Goal: Information Seeking & Learning: Learn about a topic

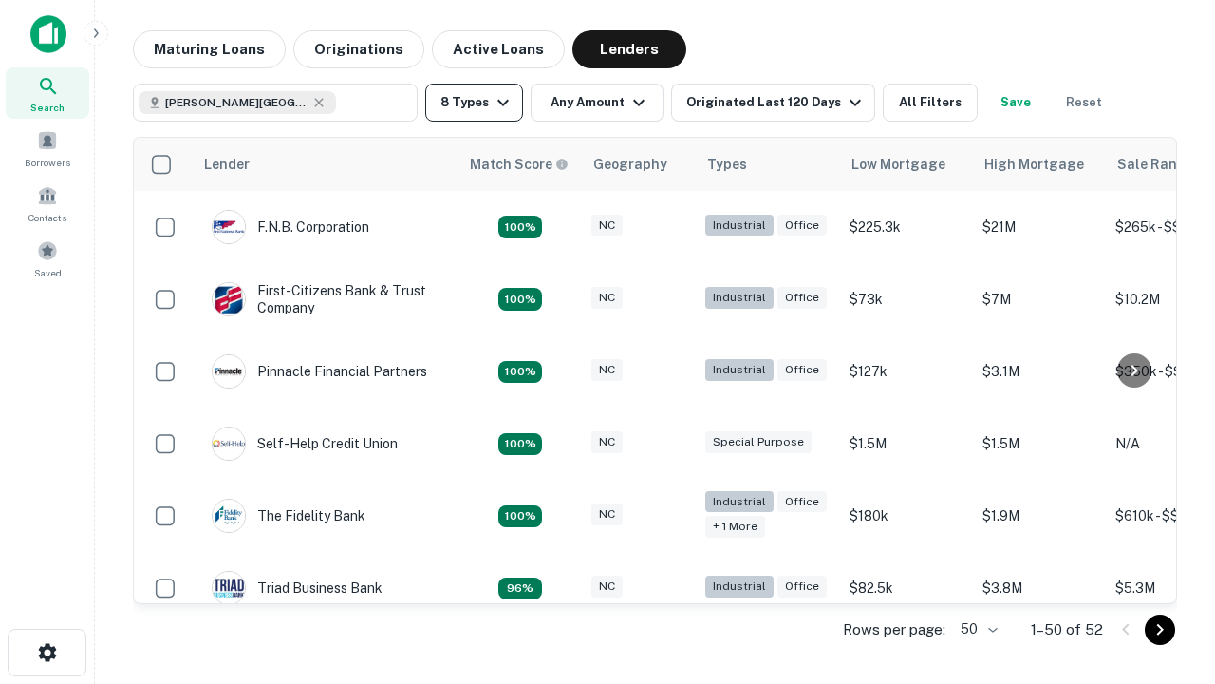
click at [474, 103] on button "8 Types" at bounding box center [474, 103] width 98 height 38
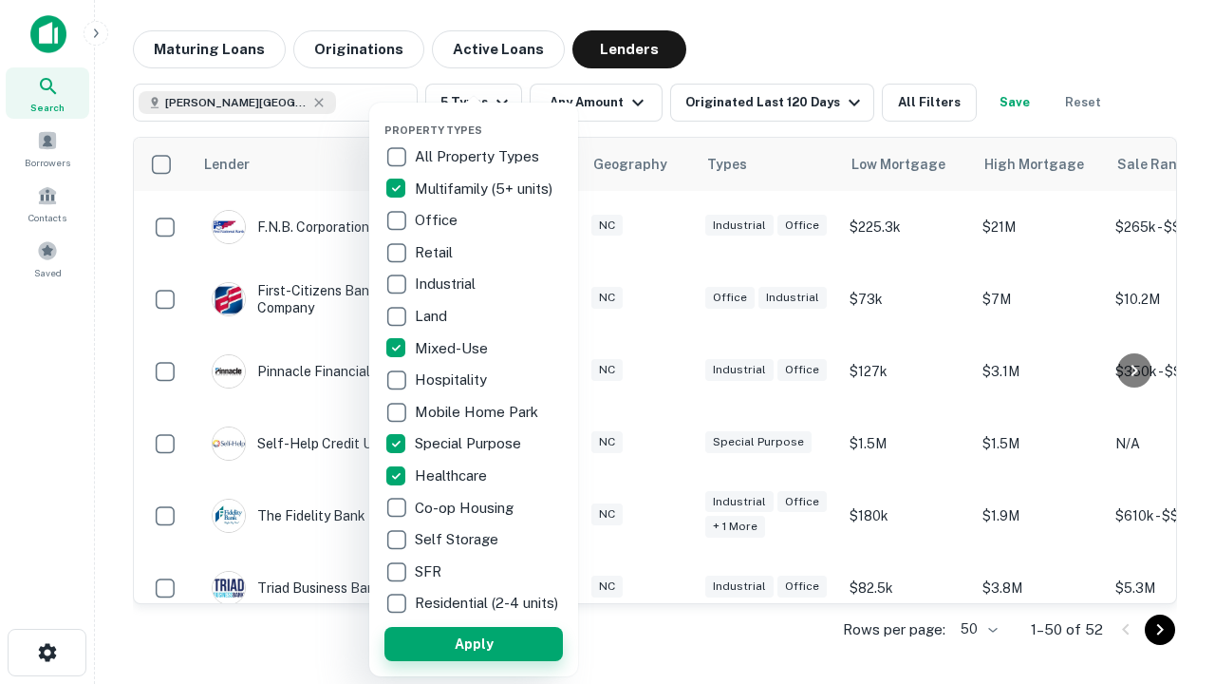
click at [474, 643] on button "Apply" at bounding box center [474, 644] width 179 height 34
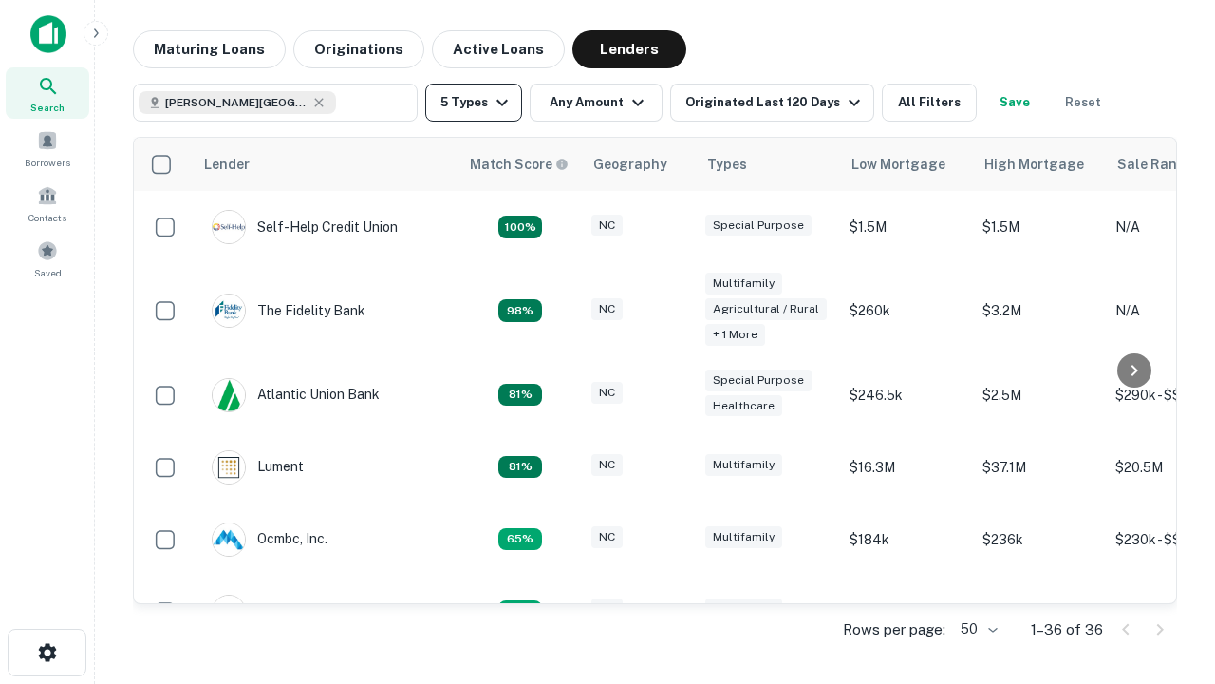
click at [474, 103] on button "5 Types" at bounding box center [473, 103] width 97 height 38
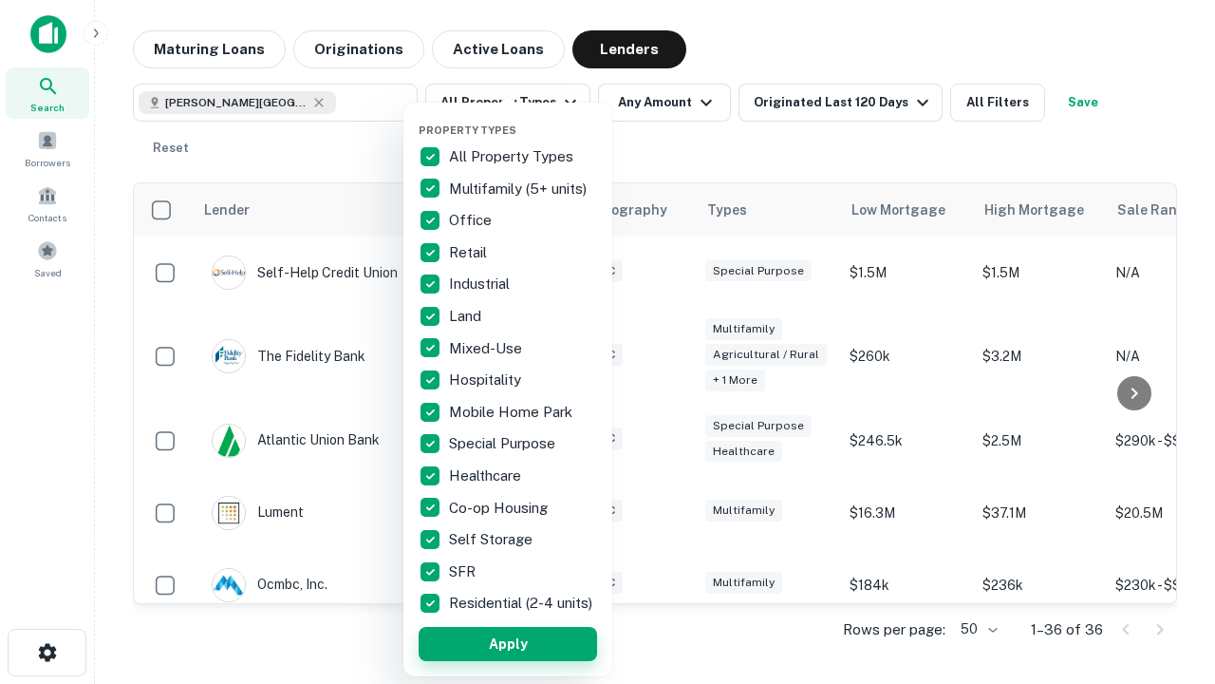
click at [508, 643] on button "Apply" at bounding box center [508, 644] width 179 height 34
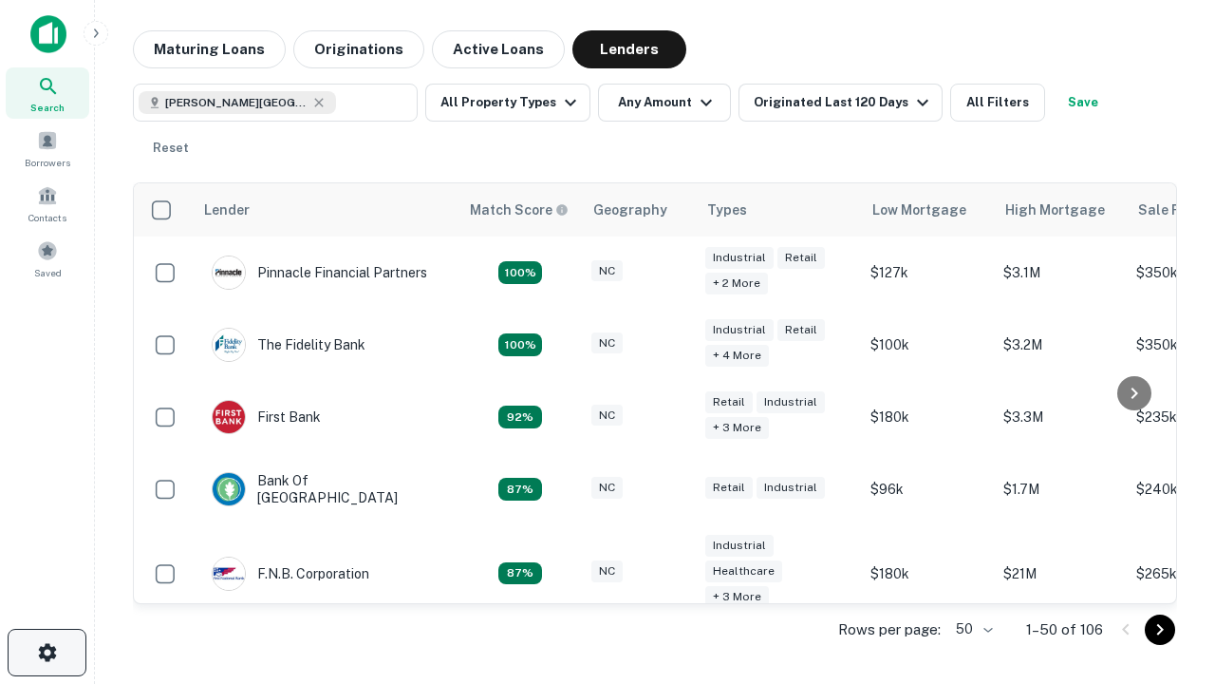
click at [47, 652] on icon "button" at bounding box center [47, 652] width 23 height 23
